Goal: Task Accomplishment & Management: Manage account settings

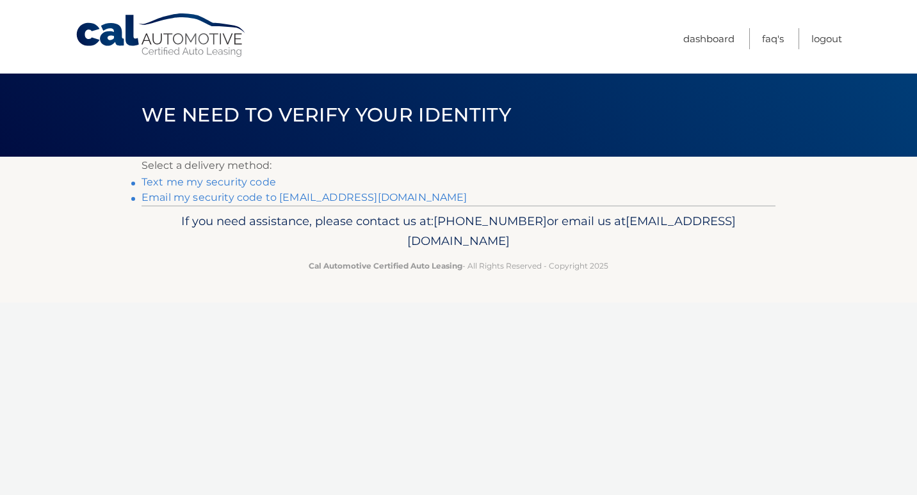
click at [355, 200] on link "**********" at bounding box center [304, 197] width 326 height 12
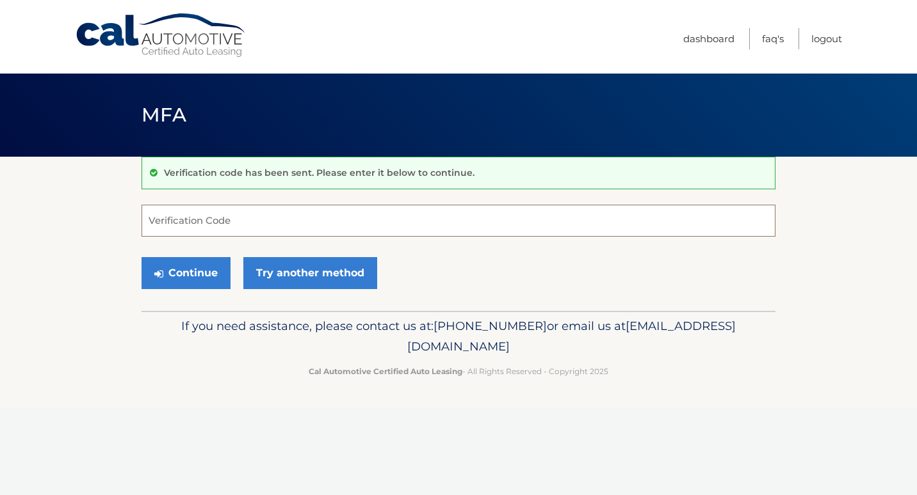
click at [266, 228] on input "Verification Code" at bounding box center [458, 221] width 634 height 32
type input "902093"
click at [182, 270] on button "Continue" at bounding box center [185, 273] width 89 height 32
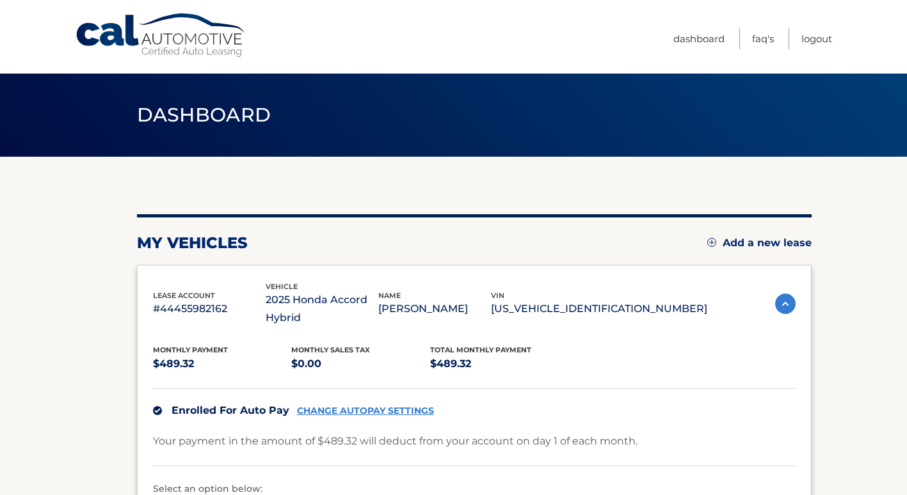
scroll to position [128, 0]
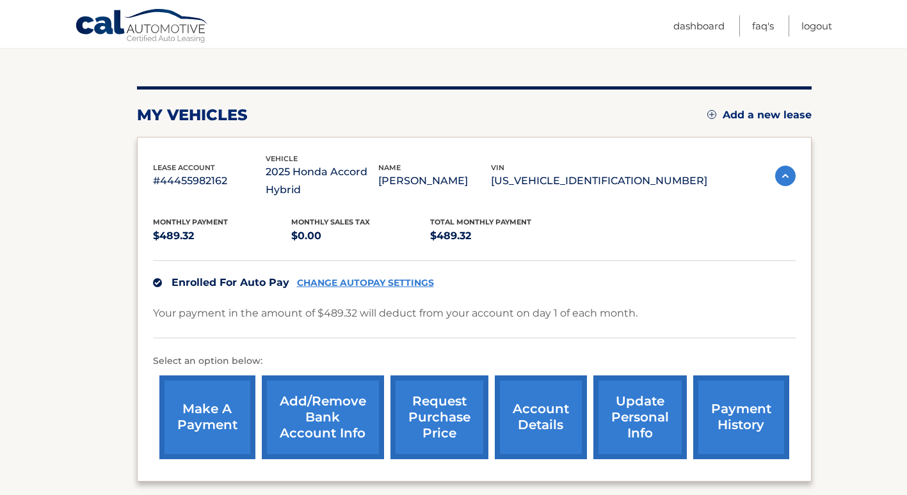
click at [745, 413] on link "payment history" at bounding box center [741, 418] width 96 height 84
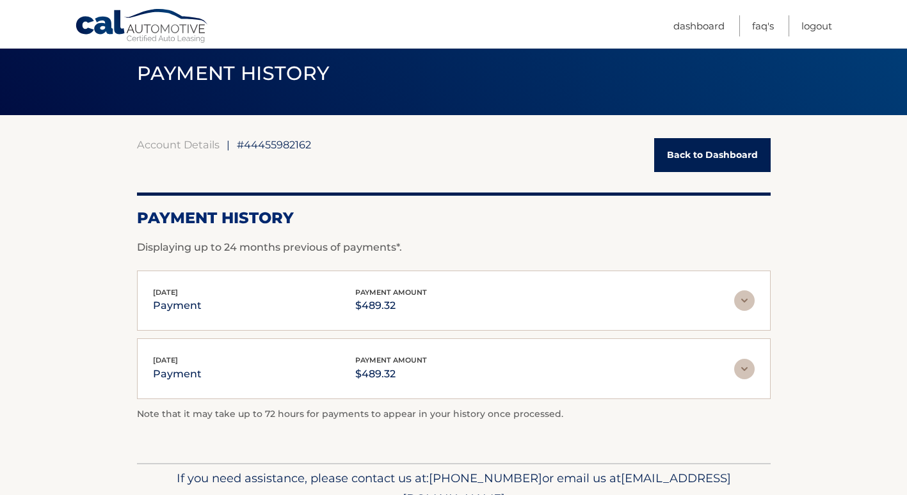
scroll to position [64, 0]
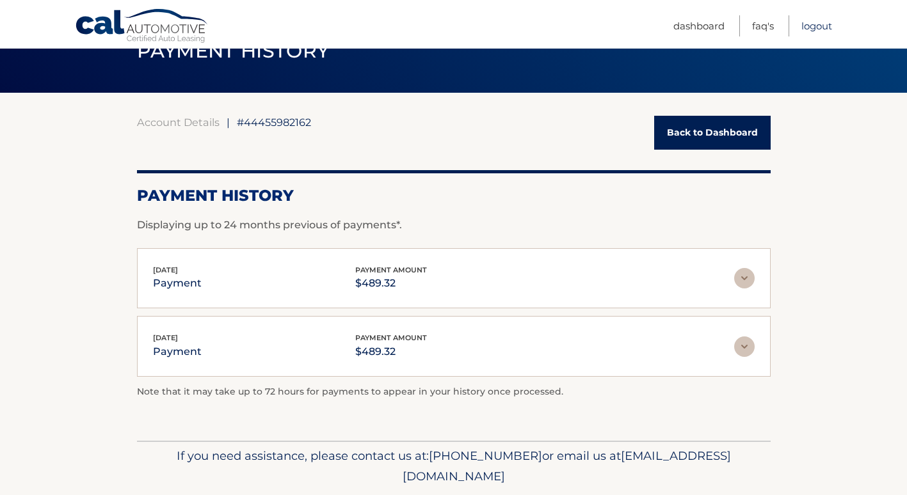
click at [821, 26] on link "Logout" at bounding box center [816, 25] width 31 height 21
